Goal: Find specific page/section: Find specific page/section

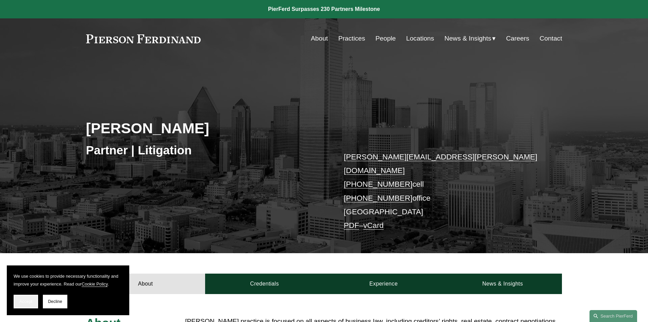
click at [31, 300] on span "Accept" at bounding box center [25, 301] width 13 height 5
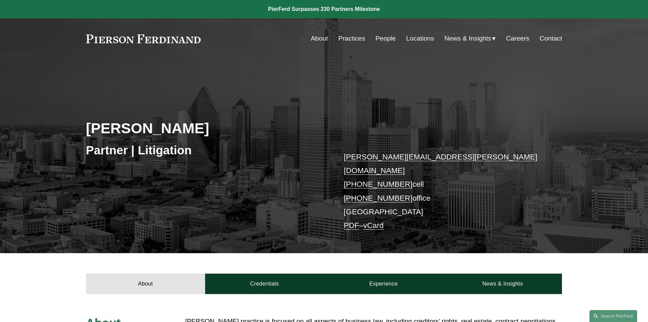
click at [384, 38] on link "People" at bounding box center [386, 38] width 20 height 13
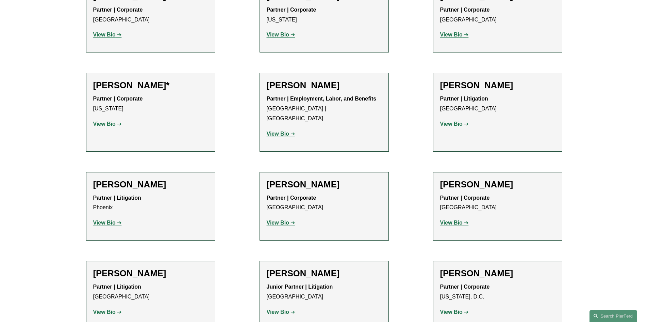
scroll to position [7646, 0]
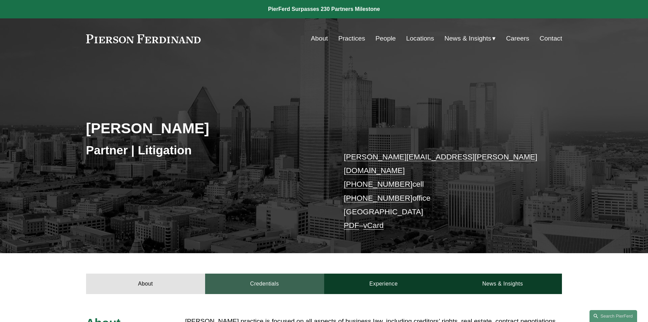
click at [266, 273] on link "Credentials" at bounding box center [264, 283] width 119 height 20
